Goal: Task Accomplishment & Management: Use online tool/utility

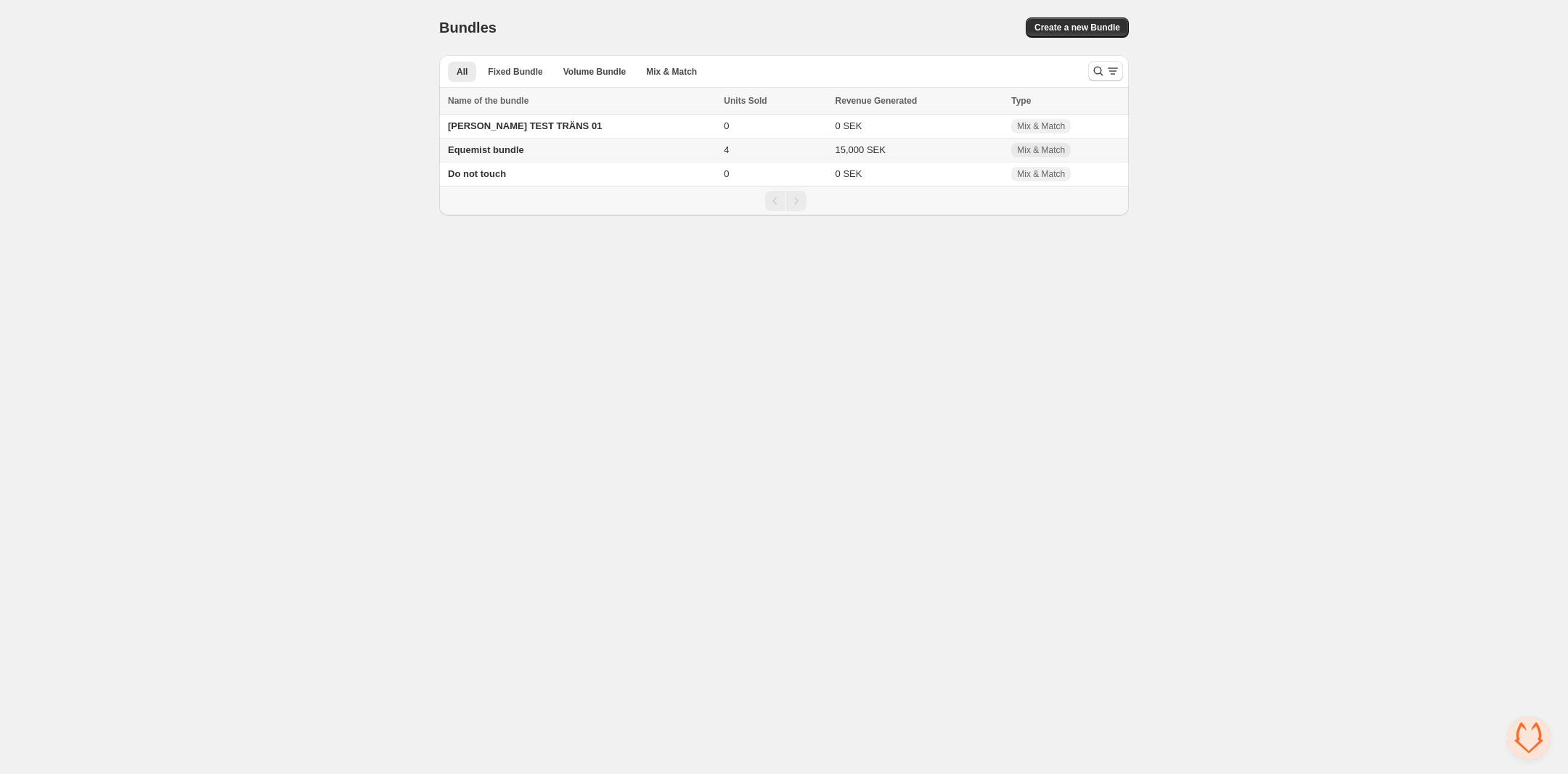
click at [470, 151] on span "Equemist bundle" at bounding box center [486, 150] width 77 height 11
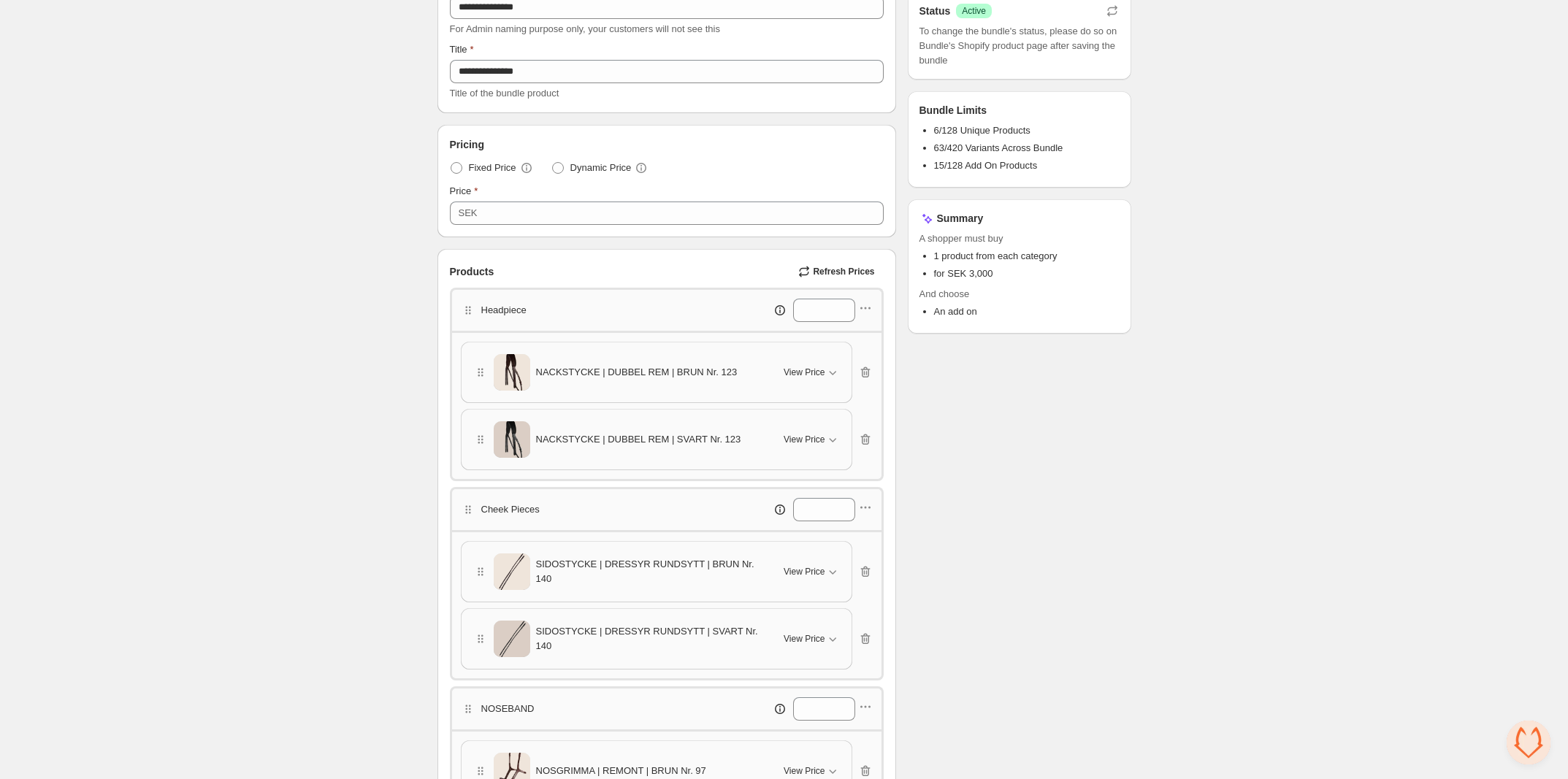
scroll to position [143, 0]
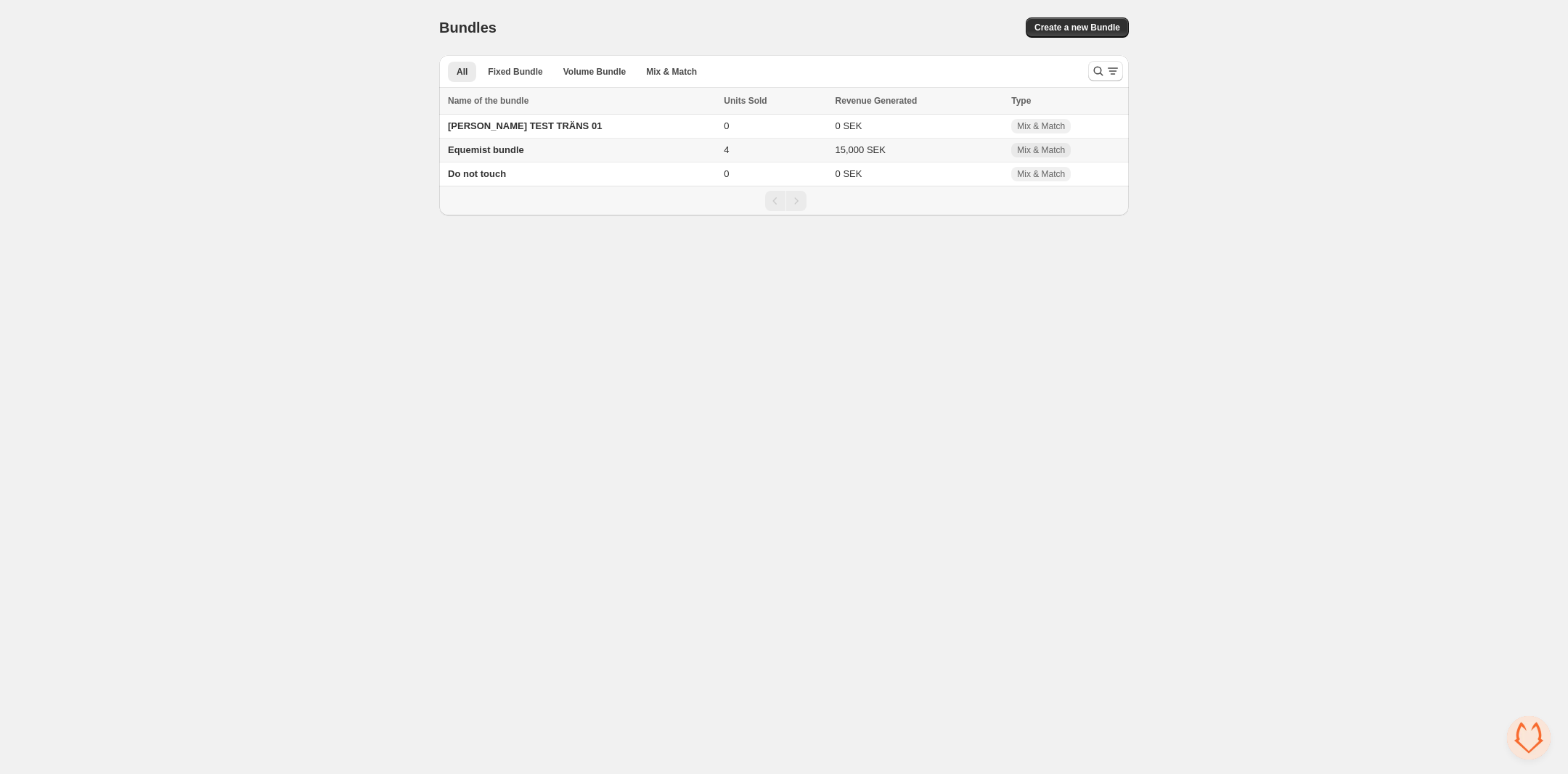
click at [505, 149] on span "Equemist bundle" at bounding box center [486, 150] width 77 height 11
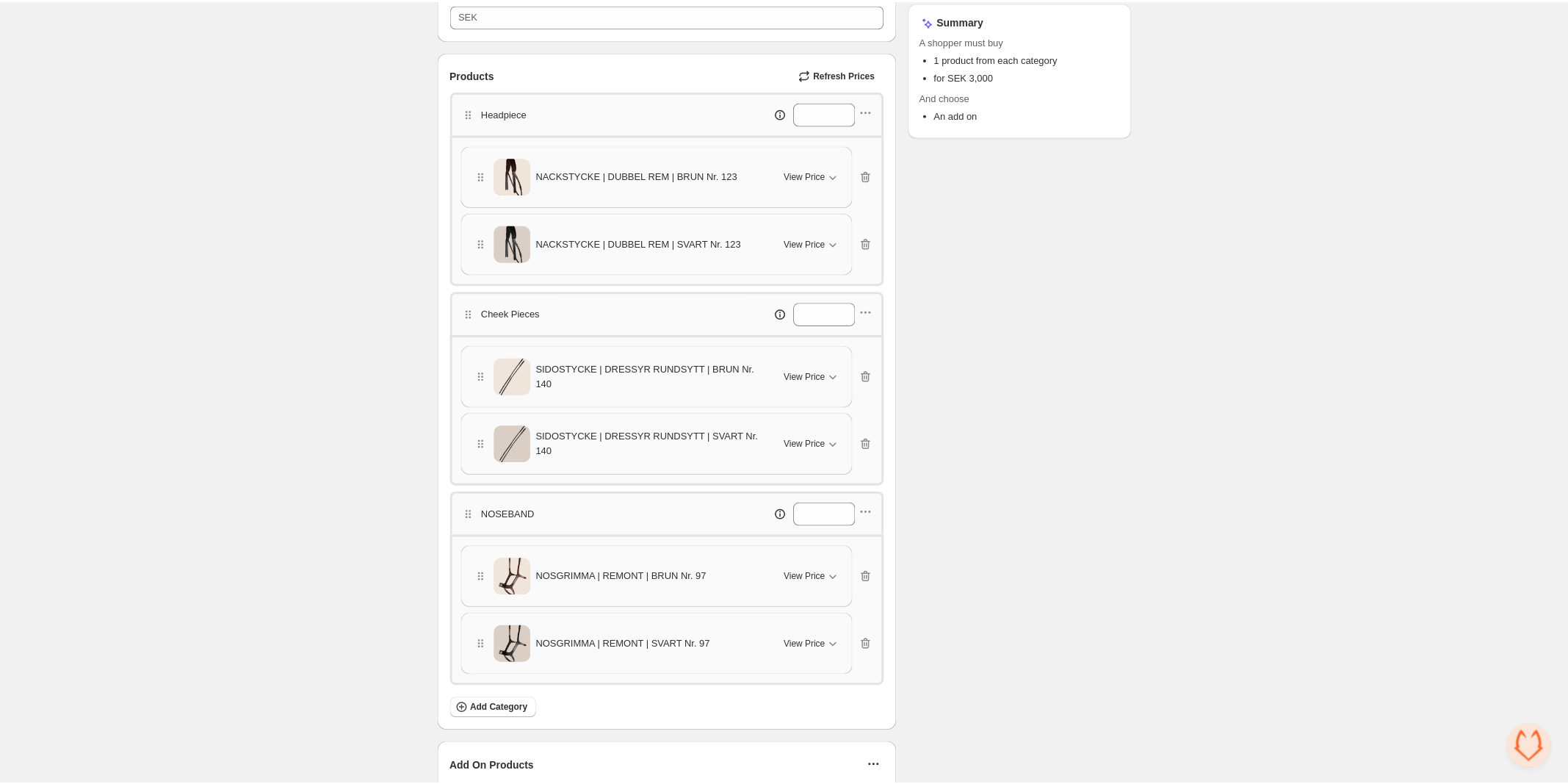
scroll to position [368, 0]
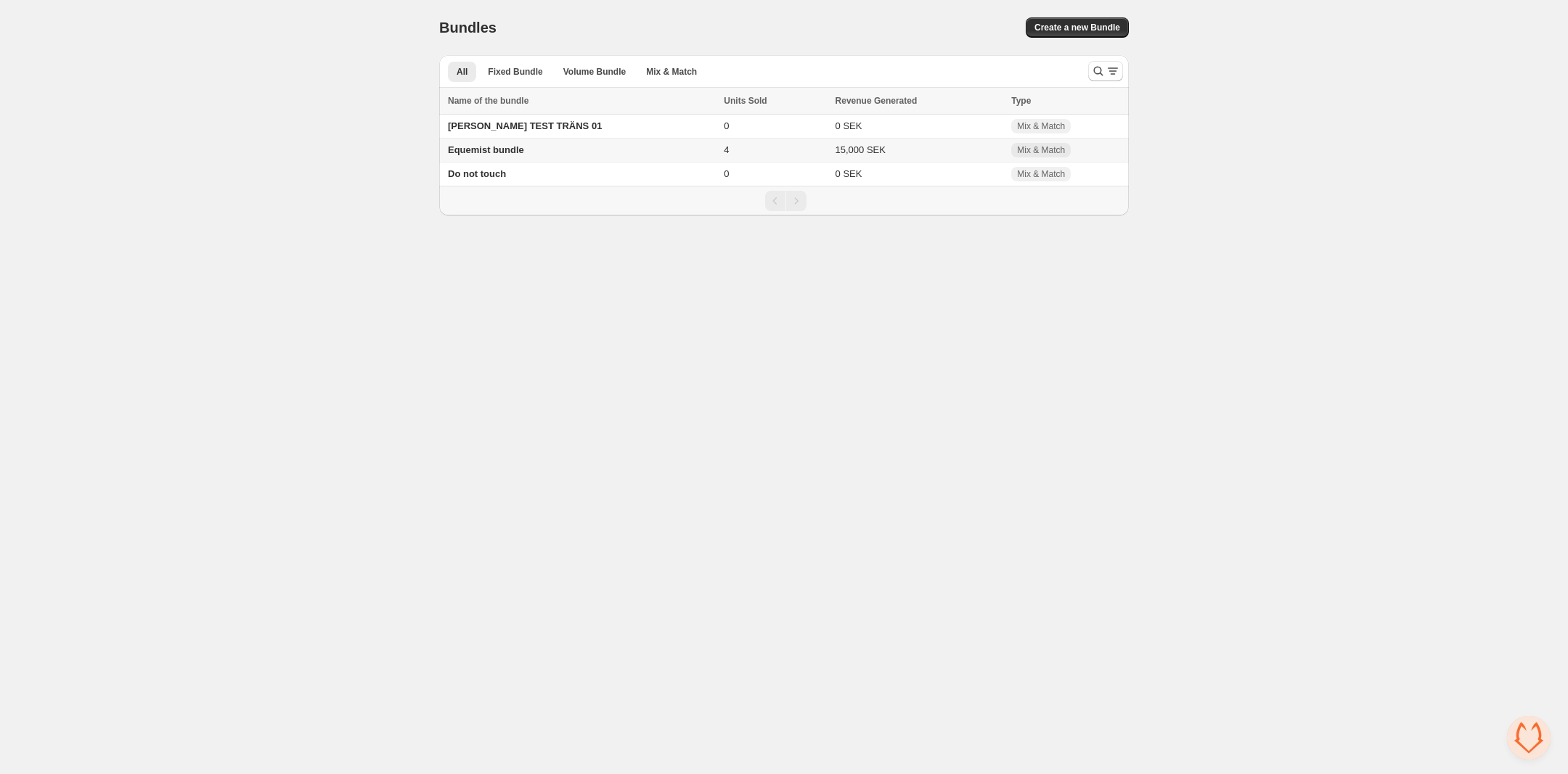
click at [506, 152] on span "Equemist bundle" at bounding box center [486, 150] width 77 height 11
click at [548, 150] on td "Equemist bundle" at bounding box center [579, 151] width 280 height 24
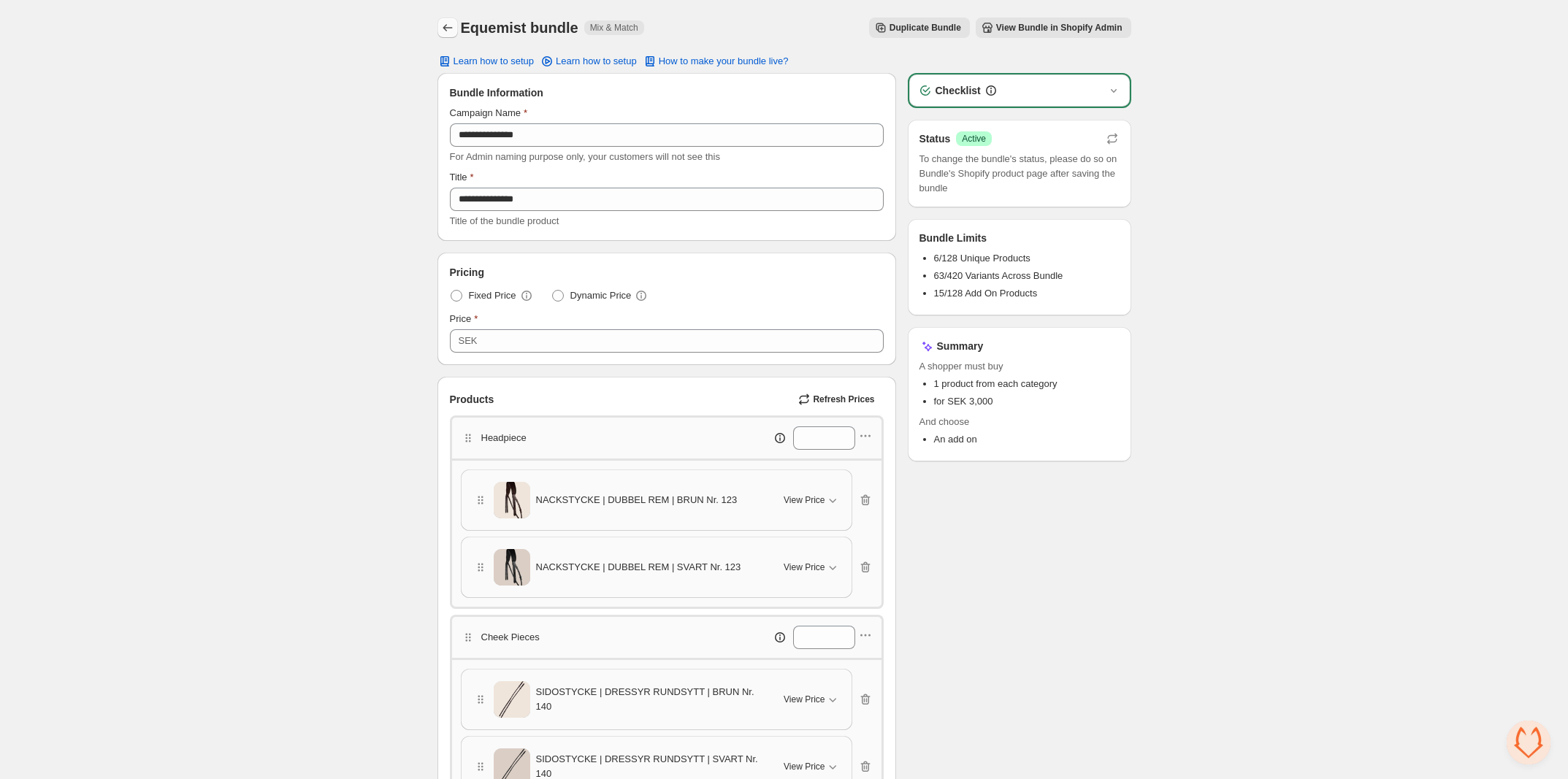
click at [446, 25] on icon "Back" at bounding box center [447, 27] width 9 height 8
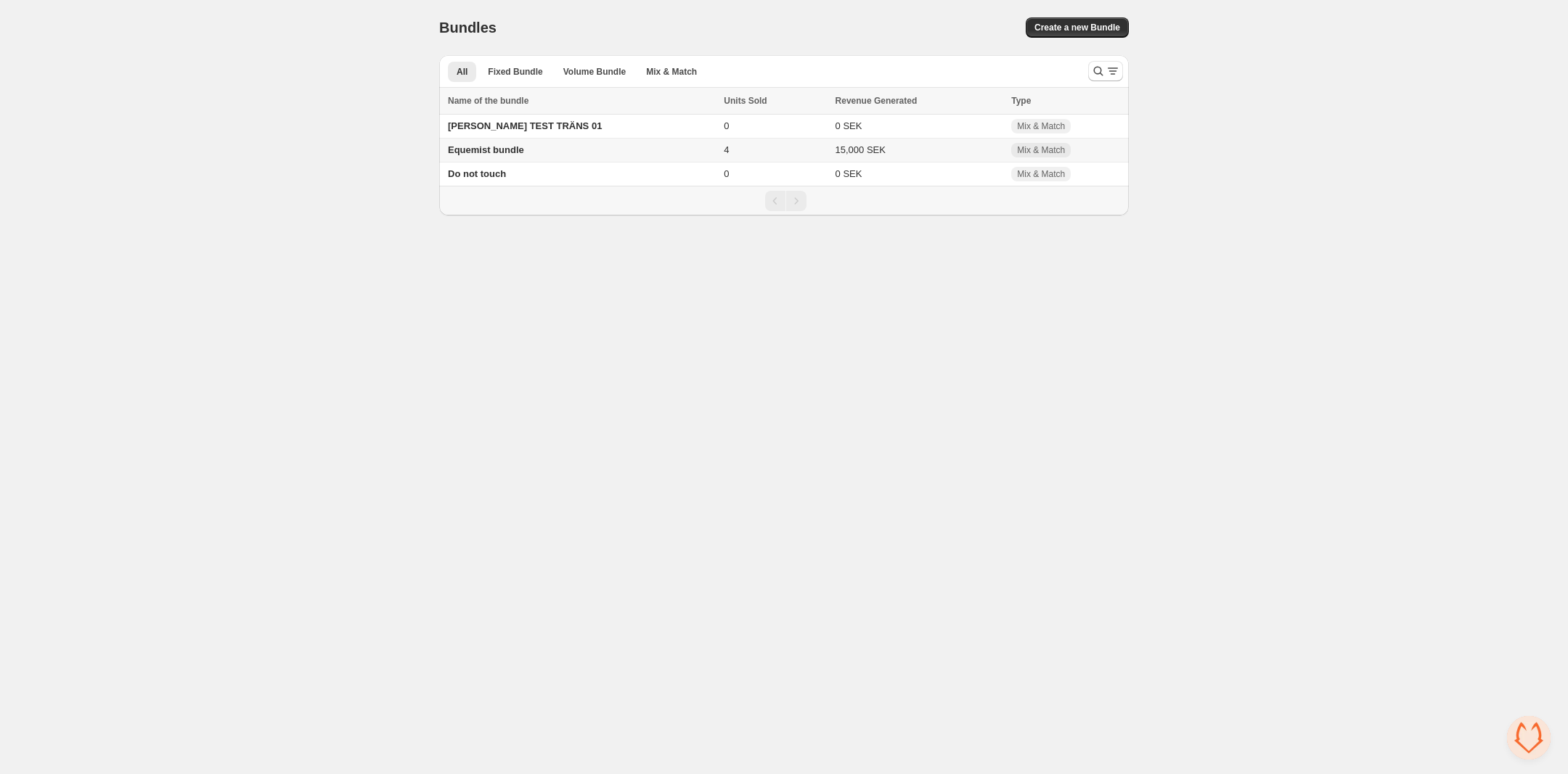
click at [522, 156] on span "Equemist bundle" at bounding box center [486, 150] width 77 height 11
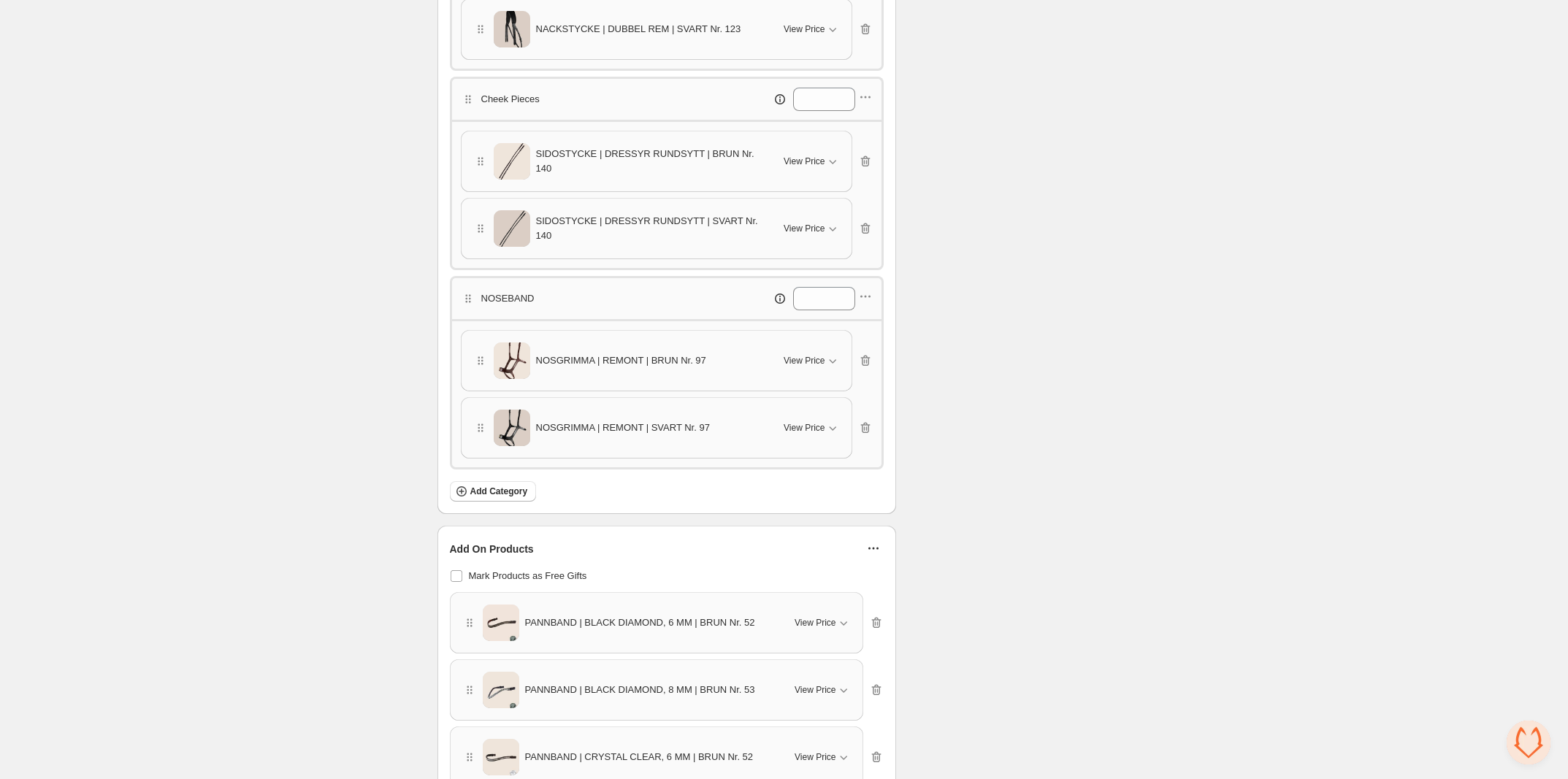
scroll to position [512, 0]
